Goal: Information Seeking & Learning: Learn about a topic

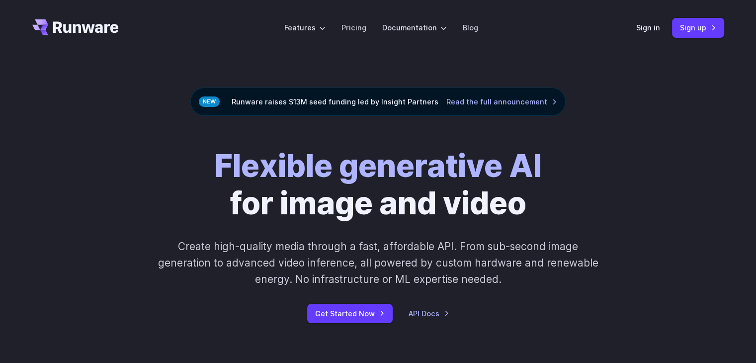
click at [99, 29] on icon "Go to /" at bounding box center [75, 27] width 86 height 16
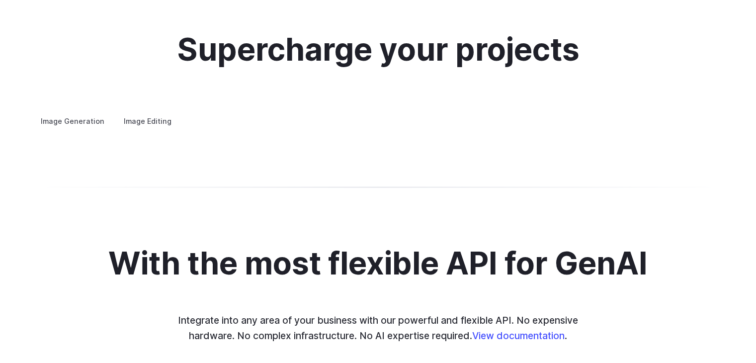
scroll to position [1938, 0]
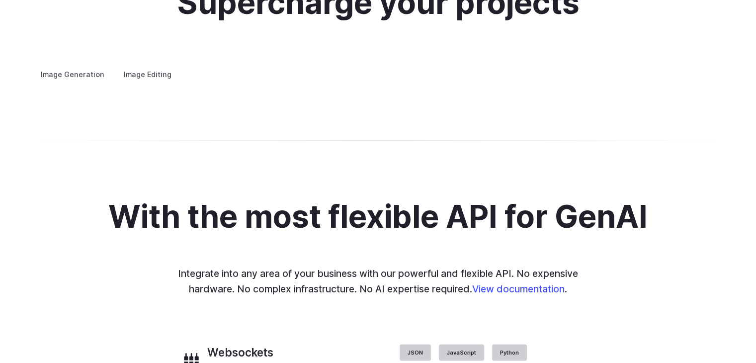
click at [0, 0] on summary "Concept design" at bounding box center [0, 0] width 0 height 0
click at [0, 0] on details "Creative styling Generate fun, unique images without photo editing or graphic d…" at bounding box center [0, 0] width 0 height 0
click at [0, 0] on details "Concept design Quickly ideate and polish new concepts, from character design, t…" at bounding box center [0, 0] width 0 height 0
click at [0, 0] on summary "Creative styling" at bounding box center [0, 0] width 0 height 0
click at [0, 0] on summary "Architecture" at bounding box center [0, 0] width 0 height 0
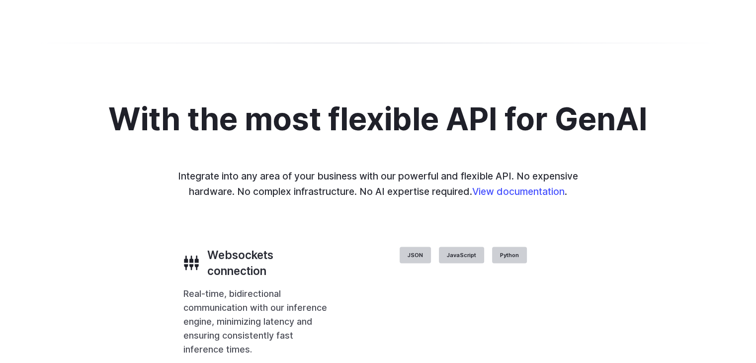
scroll to position [2038, 0]
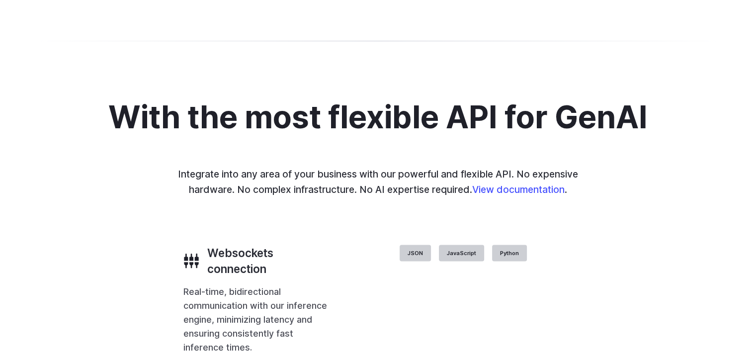
click at [0, 0] on summary "Product design" at bounding box center [0, 0] width 0 height 0
click at [0, 0] on details "Personalized assets Say goodbye to generic stock photos with custom images for …" at bounding box center [0, 0] width 0 height 0
click at [0, 0] on summary "Personalized assets" at bounding box center [0, 0] width 0 height 0
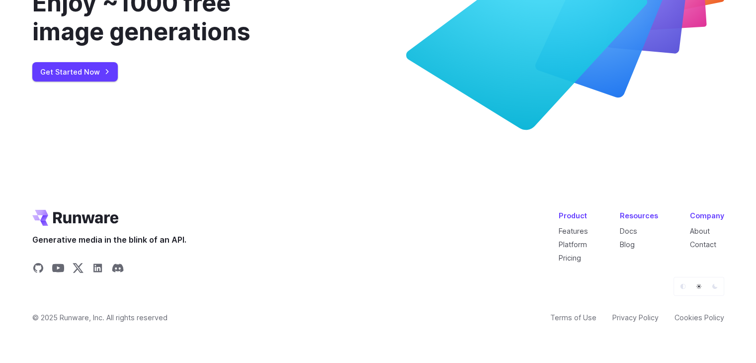
scroll to position [3733, 0]
click at [65, 82] on link "Get Started Now" at bounding box center [74, 71] width 85 height 19
